Goal: Task Accomplishment & Management: Manage account settings

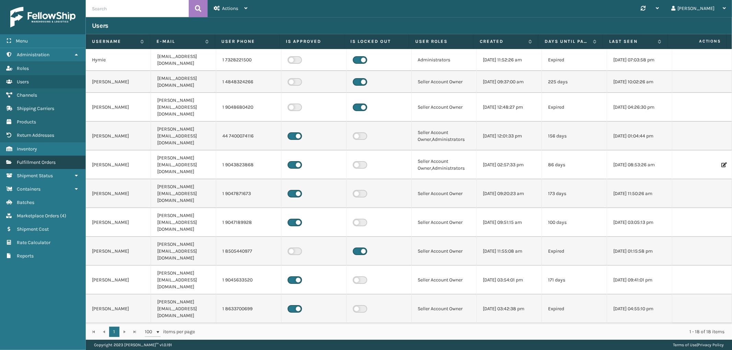
click at [48, 161] on span "Fulfillment Orders" at bounding box center [36, 163] width 39 height 6
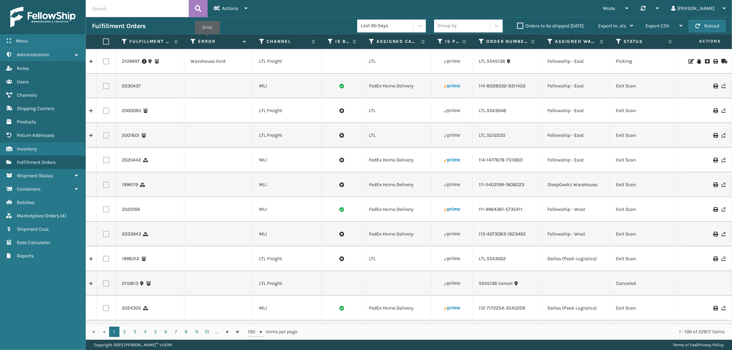
click at [207, 39] on label "Error" at bounding box center [219, 41] width 42 height 6
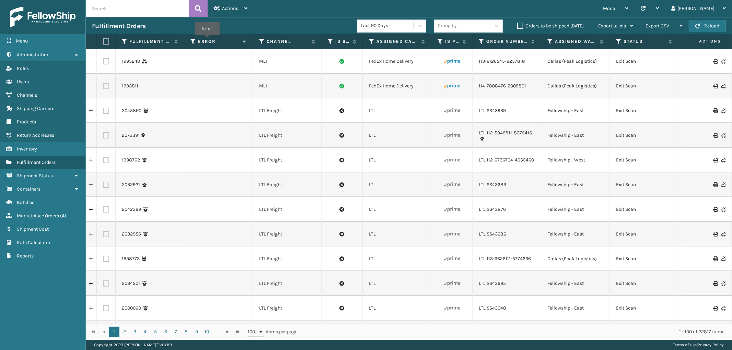
click at [207, 40] on label "Error" at bounding box center [219, 41] width 42 height 6
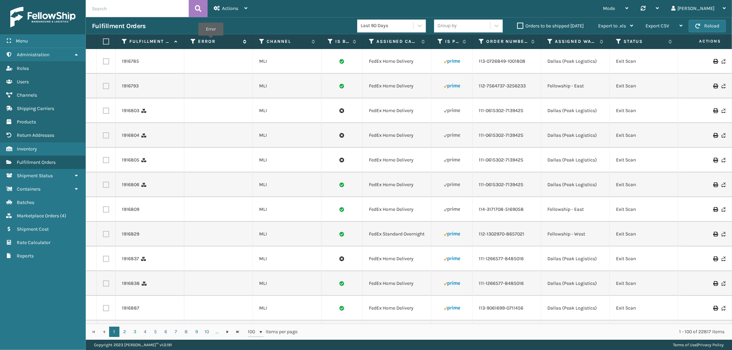
click at [211, 41] on label "Error" at bounding box center [219, 41] width 42 height 6
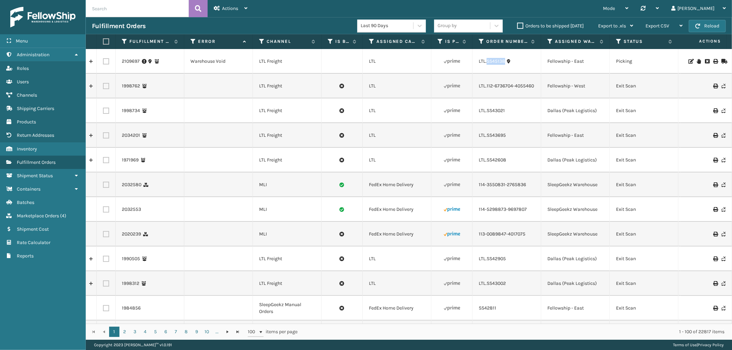
drag, startPoint x: 506, startPoint y: 66, endPoint x: 486, endPoint y: 66, distance: 19.6
click at [486, 66] on td "LTL.SS45138" at bounding box center [507, 61] width 69 height 25
copy link "SS45138"
click at [697, 62] on icon at bounding box center [699, 61] width 4 height 5
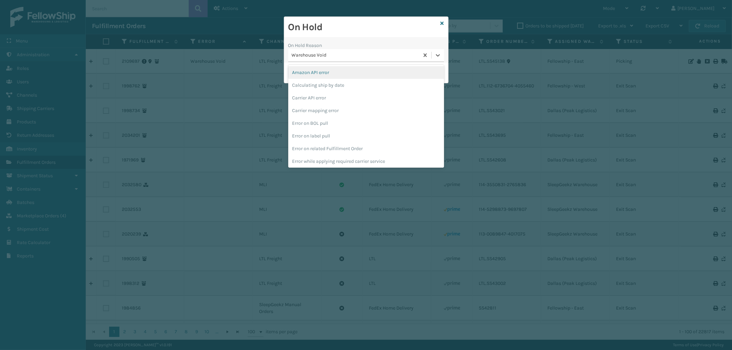
click at [339, 57] on div "Warehouse Void" at bounding box center [356, 55] width 128 height 7
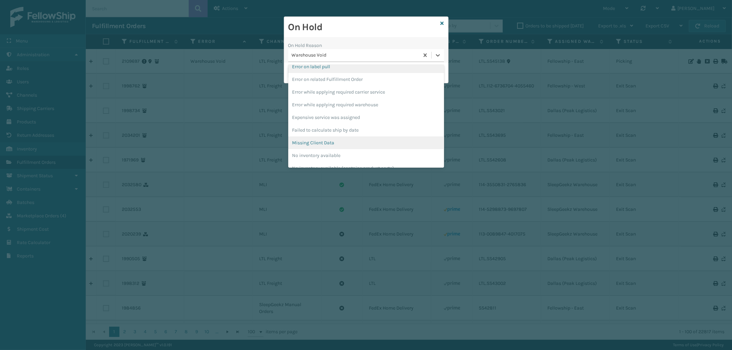
scroll to position [191, 0]
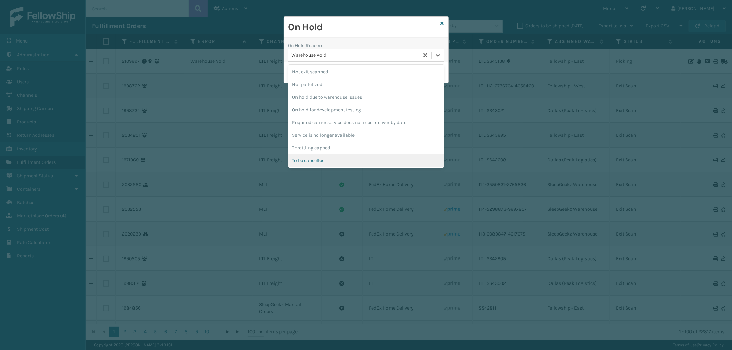
click at [332, 159] on div "To be cancelled" at bounding box center [366, 160] width 156 height 13
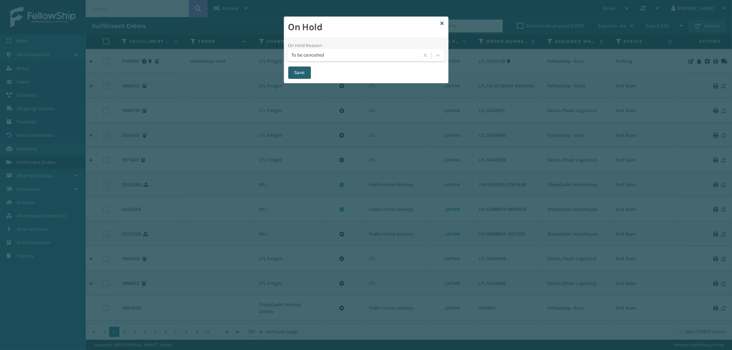
click at [299, 74] on button "Save" at bounding box center [299, 73] width 23 height 12
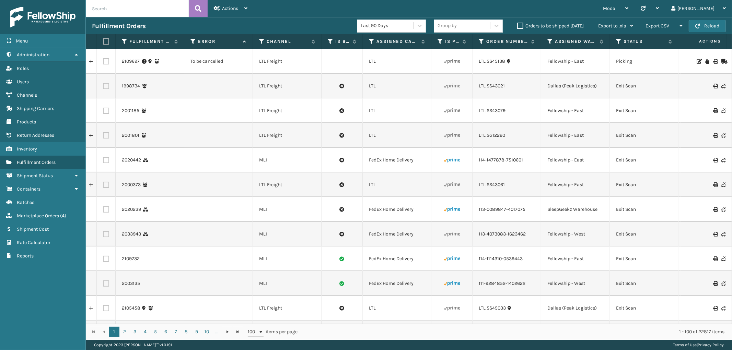
click at [691, 324] on div "1 2 3 4 5 6 7 8 9 10 ... 1 2 3 4 5 6 7 8 9 10 ... 100 items per page 1 - 100 of…" at bounding box center [409, 332] width 646 height 16
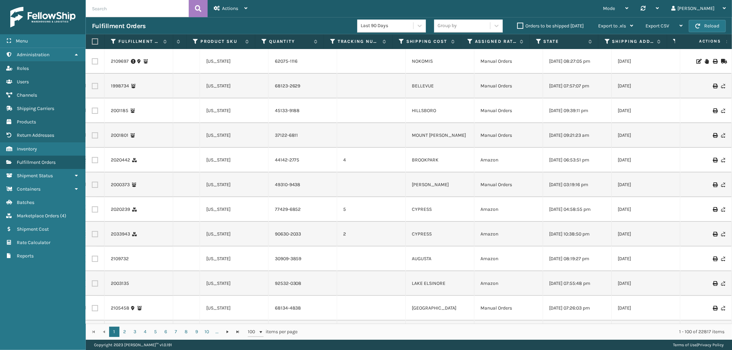
scroll to position [0, 895]
click at [543, 40] on th "Order Date" at bounding box center [573, 41] width 69 height 15
click at [547, 40] on icon at bounding box center [547, 41] width 5 height 6
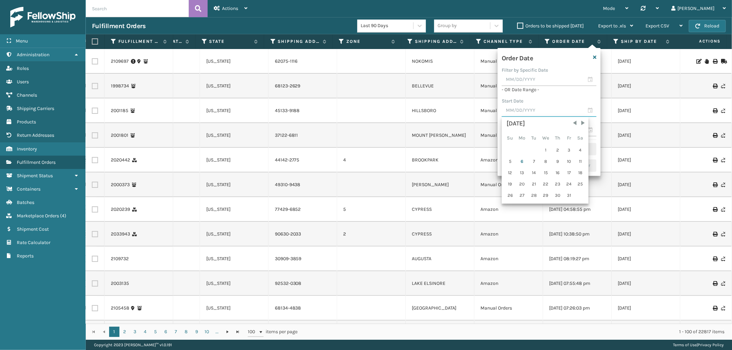
click at [514, 114] on input "text" at bounding box center [549, 111] width 95 height 12
click at [572, 122] on span "Previous Month" at bounding box center [575, 123] width 7 height 7
click at [509, 194] on div "28" at bounding box center [510, 196] width 11 height 10
type input "[DATE]"
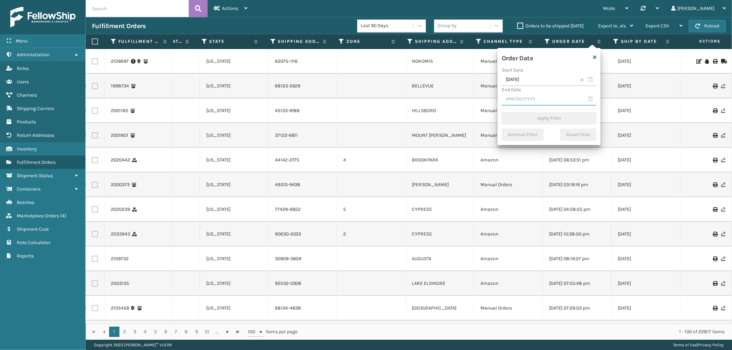
click at [529, 97] on input "text" at bounding box center [549, 99] width 95 height 12
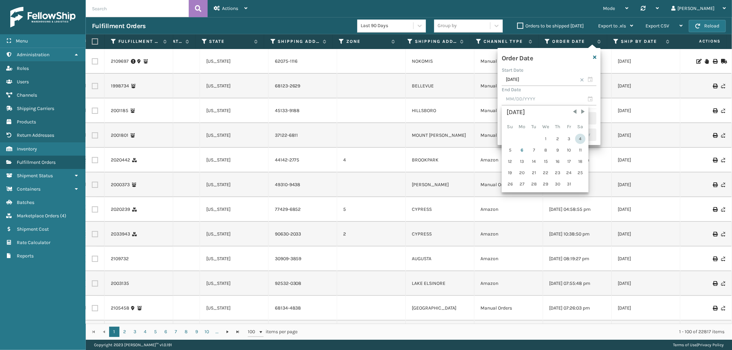
click at [576, 137] on div "4" at bounding box center [580, 139] width 10 height 10
type input "[DATE]"
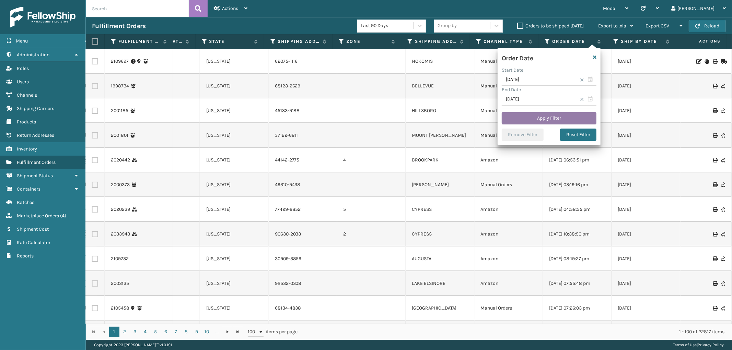
click at [555, 116] on button "Apply Filter" at bounding box center [549, 118] width 95 height 12
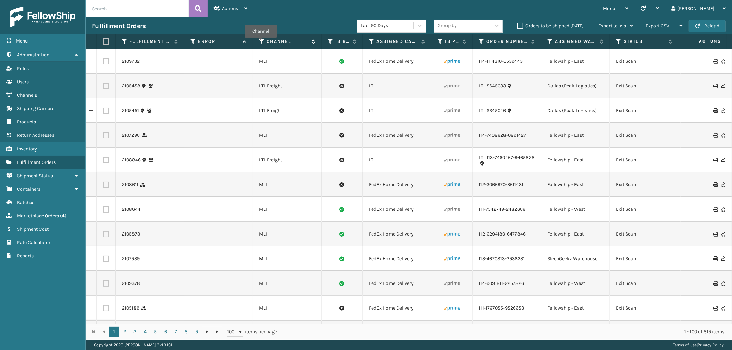
click at [261, 43] on icon at bounding box center [261, 41] width 5 height 6
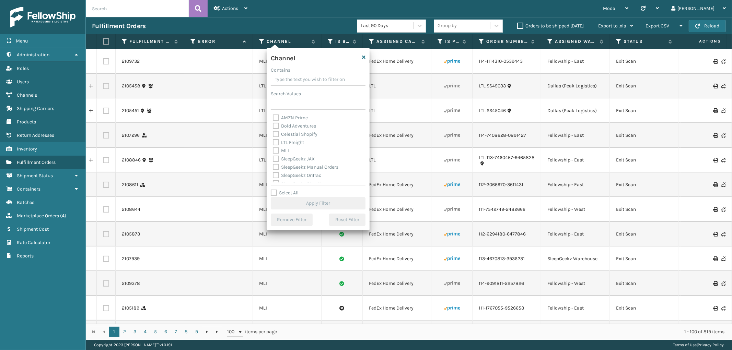
click at [276, 148] on label "MLI" at bounding box center [281, 151] width 16 height 6
click at [273, 148] on input "MLI" at bounding box center [273, 149] width 0 height 4
checkbox input "true"
click at [326, 197] on button "Apply Filter" at bounding box center [318, 203] width 95 height 12
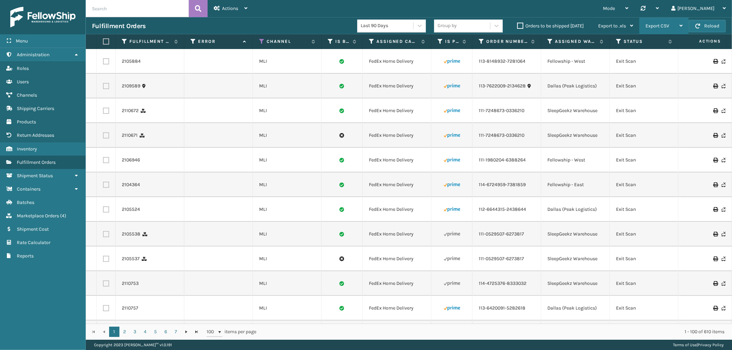
click at [654, 25] on span "Export CSV" at bounding box center [658, 26] width 24 height 6
click at [624, 60] on li "Export All Pages" at bounding box center [643, 63] width 92 height 19
click at [731, 42] on div "Fulfillment Order Id Error Channel Is Buy Shipping Assigned Carrier Service Is …" at bounding box center [409, 41] width 646 height 15
click at [658, 29] on div "Export CSV" at bounding box center [664, 26] width 37 height 17
click at [629, 61] on li "Export All Pages" at bounding box center [643, 63] width 92 height 19
